Goal: Navigation & Orientation: Find specific page/section

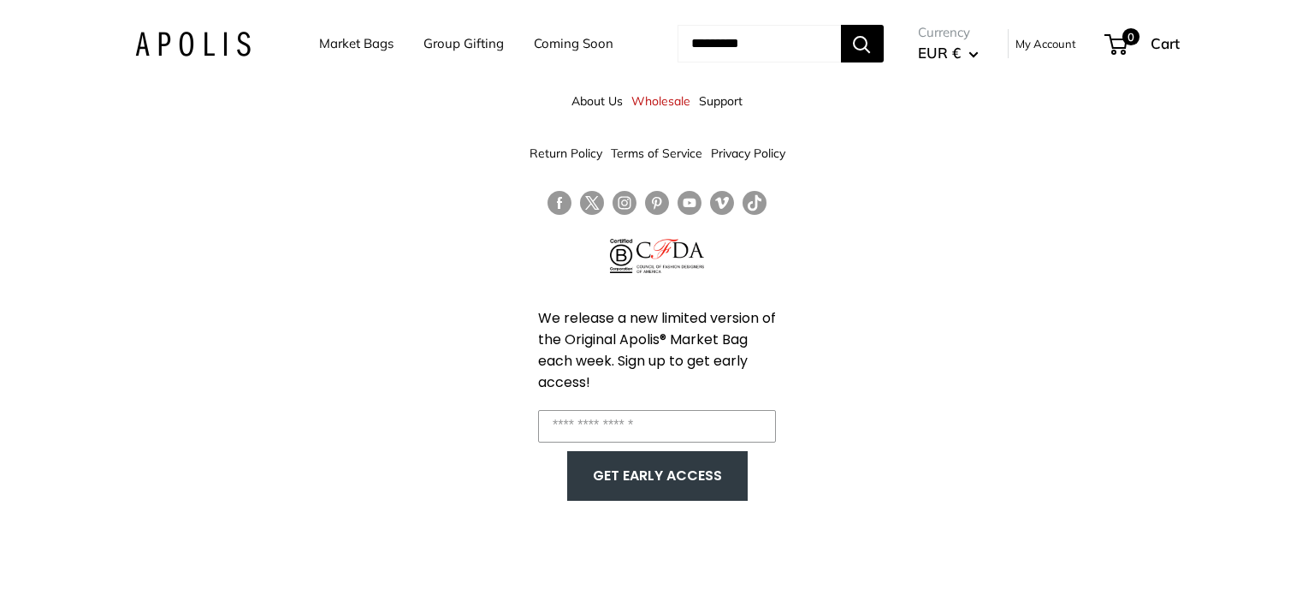
click at [355, 44] on link "Market Bags" at bounding box center [356, 44] width 74 height 24
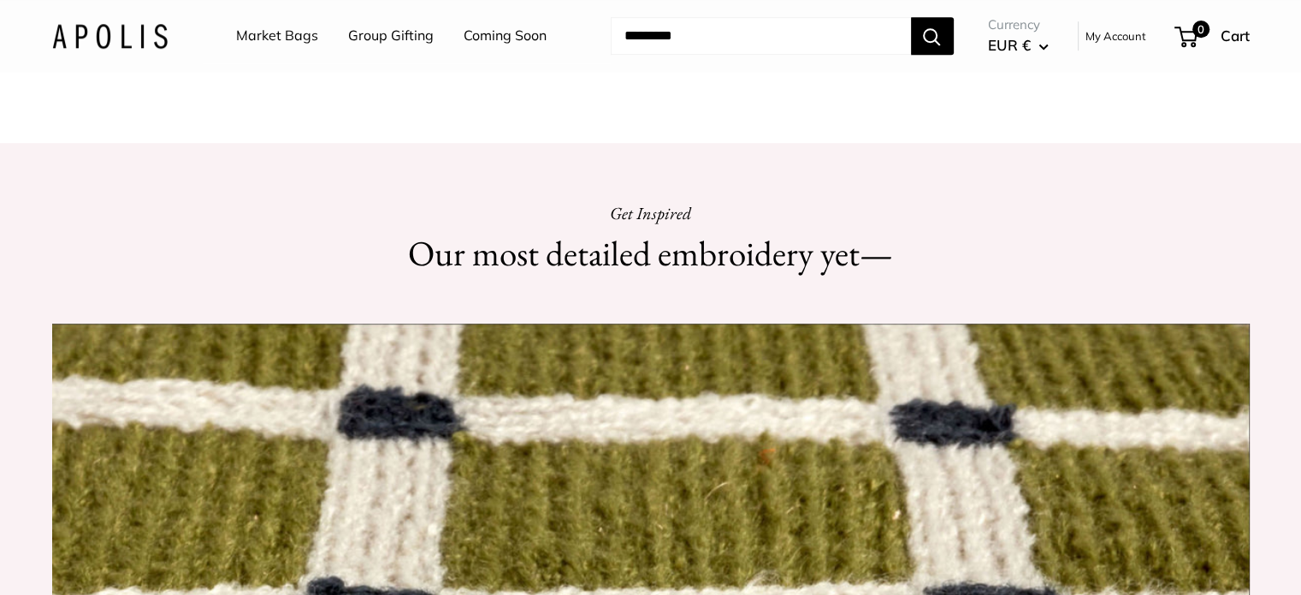
scroll to position [1229, 0]
